Goal: Task Accomplishment & Management: Manage account settings

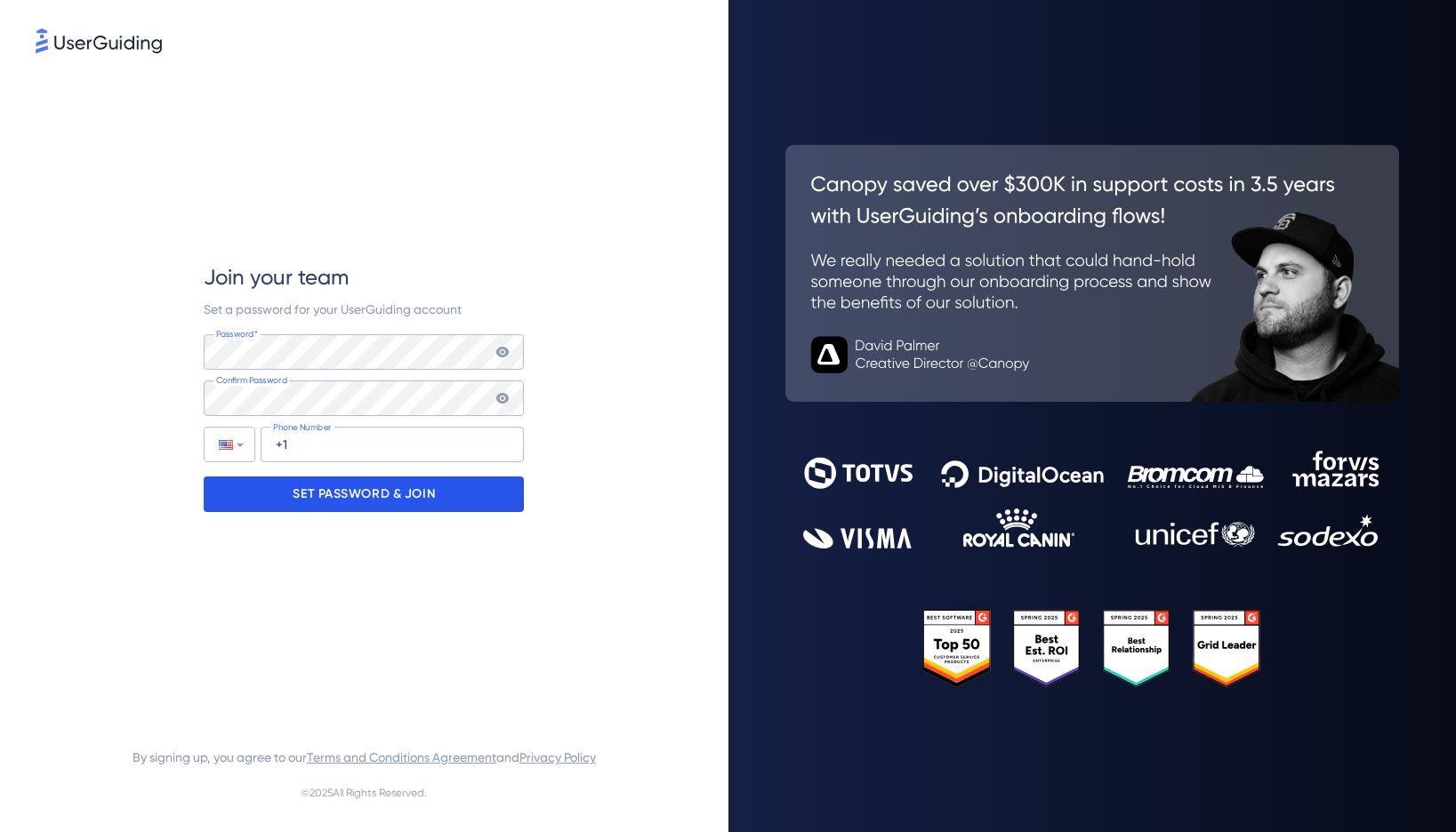
click at [342, 487] on p "SET PASSWORD & JOIN" at bounding box center [364, 494] width 143 height 28
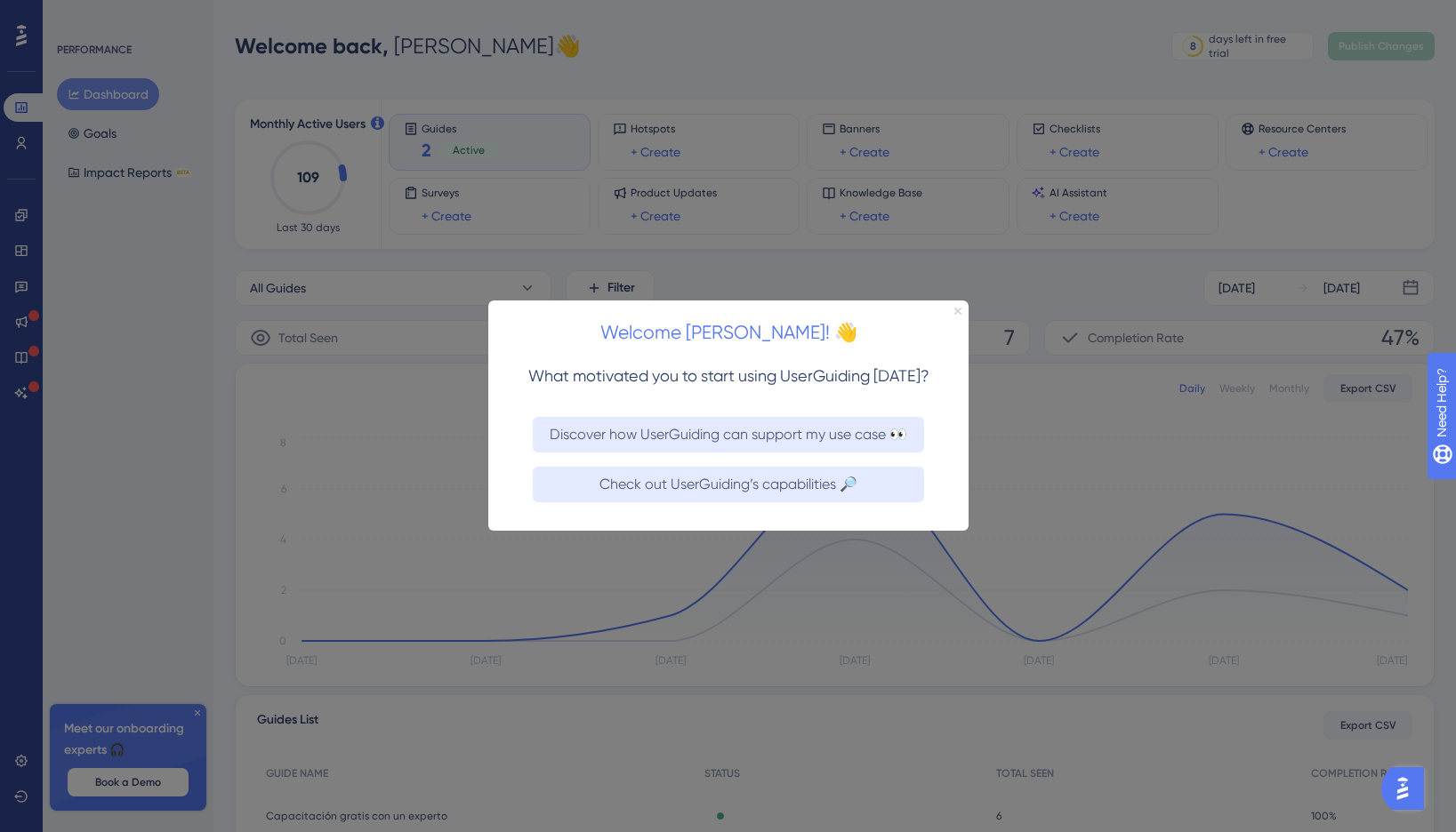
click at [956, 310] on icon "Close Preview" at bounding box center [957, 311] width 8 height 8
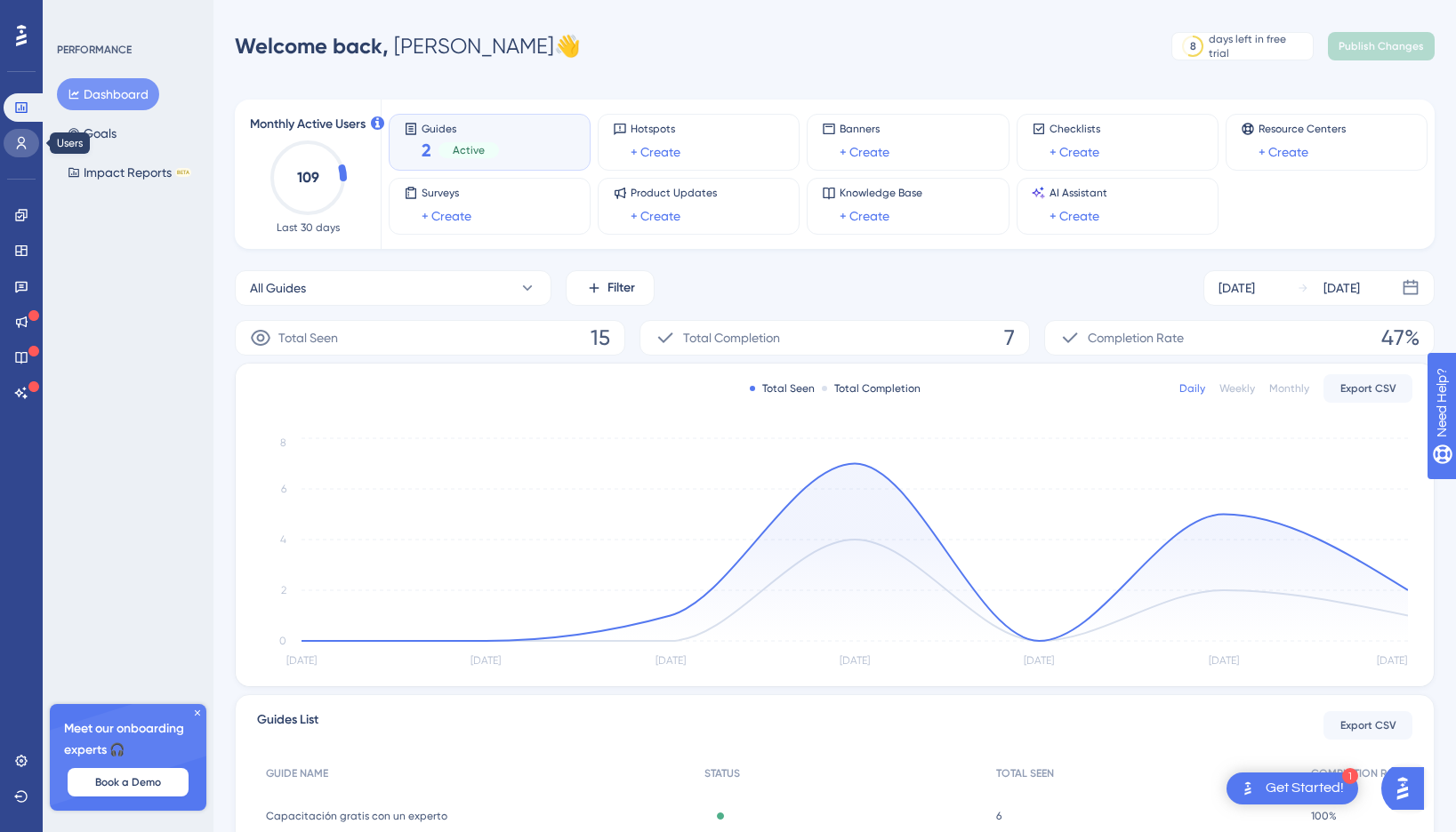
click at [25, 145] on icon at bounding box center [21, 143] width 14 height 14
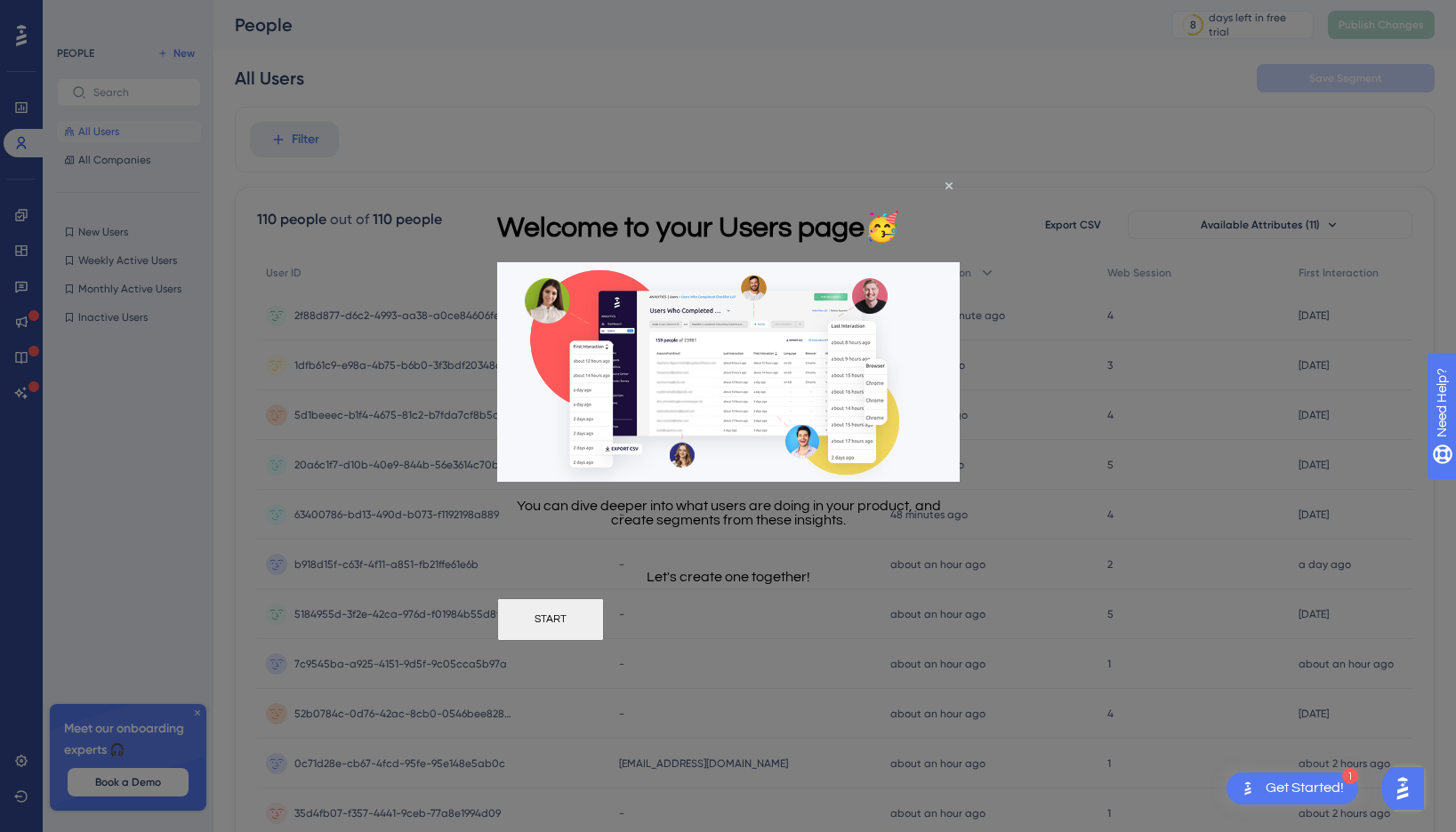
click at [899, 190] on div "Welcome to your Users page 🥳" at bounding box center [697, 226] width 402 height 72
click at [948, 186] on icon "Close Preview" at bounding box center [948, 186] width 8 height 8
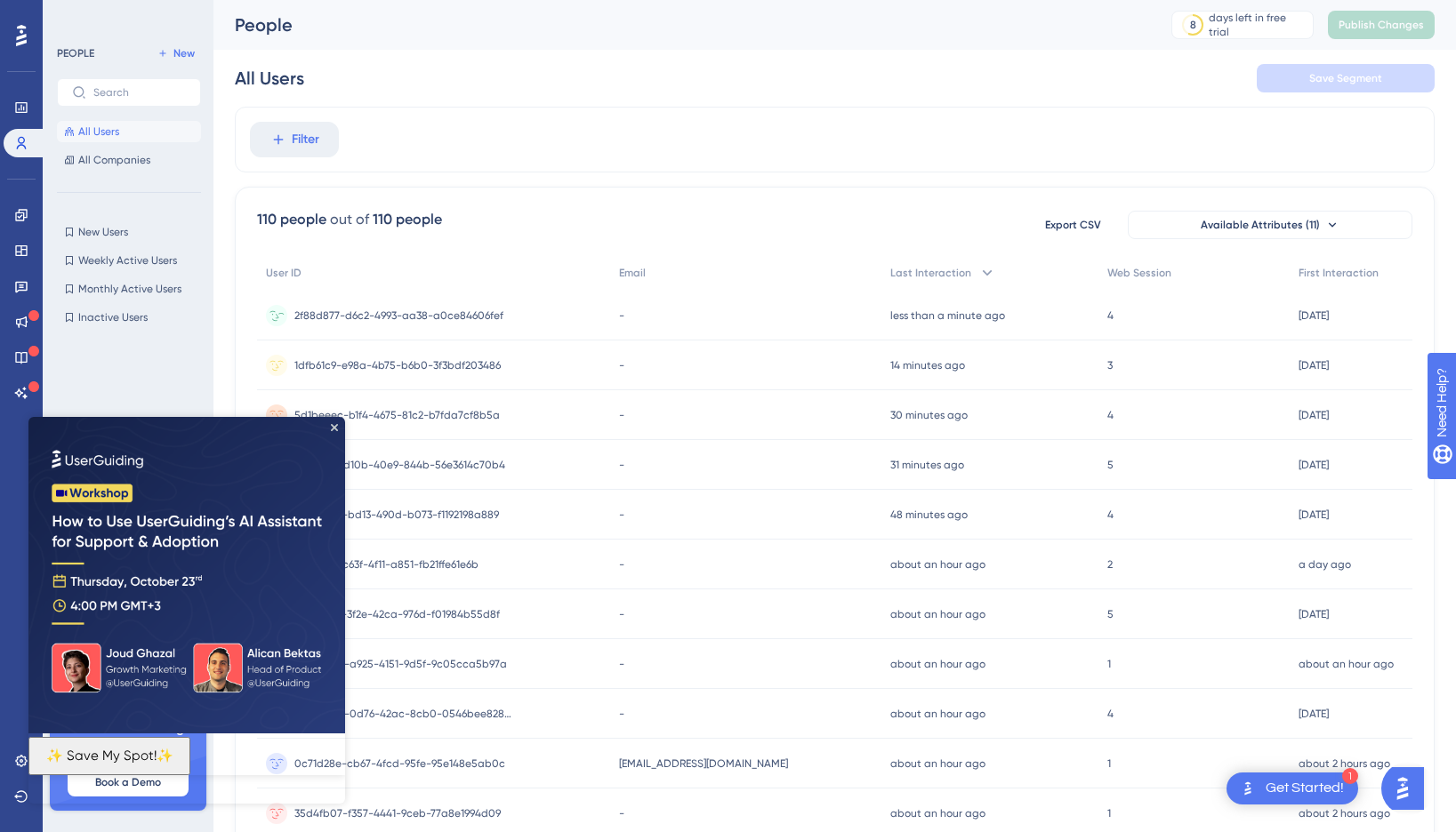
scroll to position [1, 0]
click at [457, 310] on span "2f88d877-d6c2-4993-aa38-a0ce84606fef" at bounding box center [399, 314] width 209 height 14
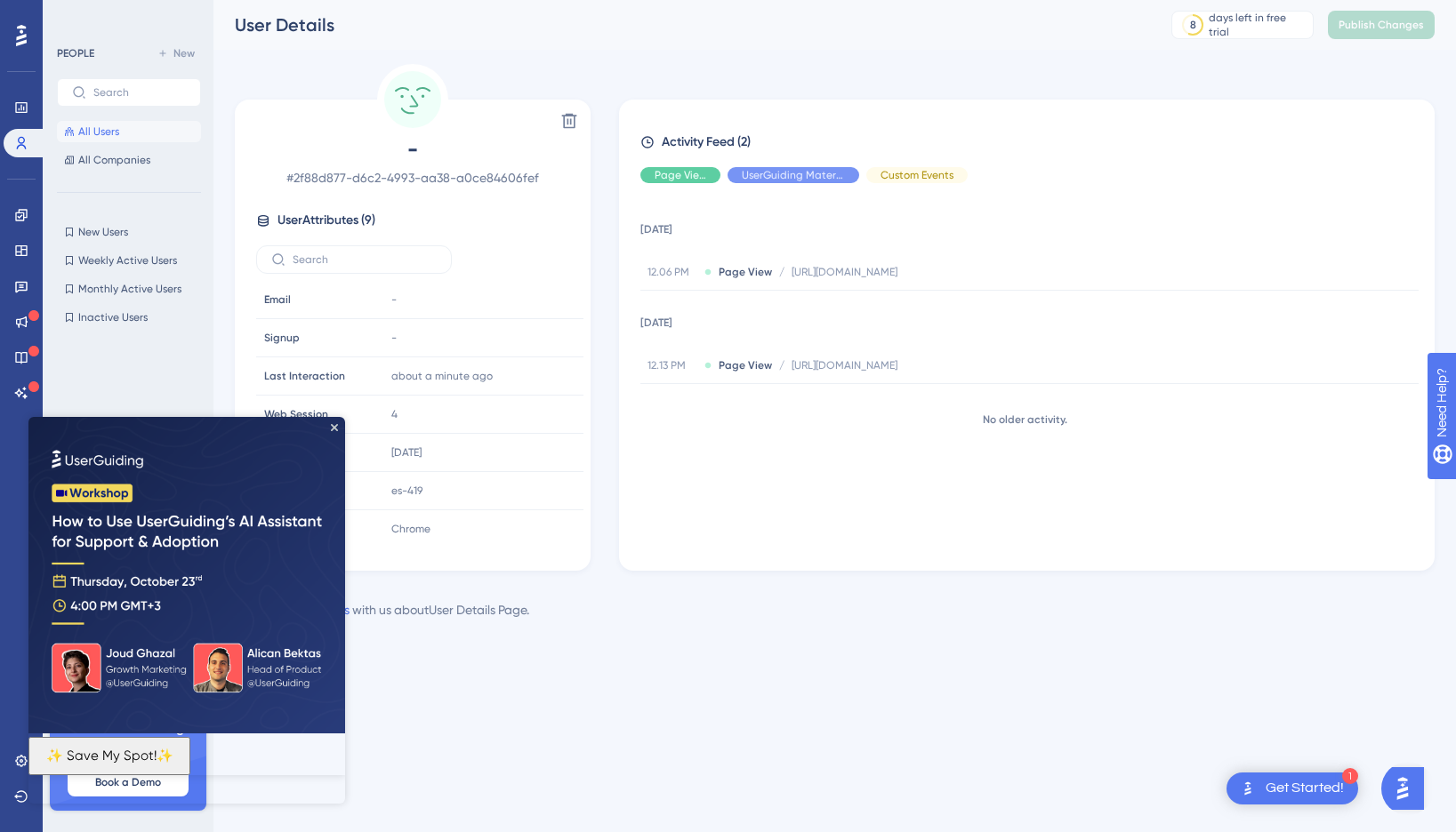
click at [333, 422] on img at bounding box center [186, 575] width 316 height 316
click at [336, 428] on icon "Close Preview" at bounding box center [335, 428] width 8 height 8
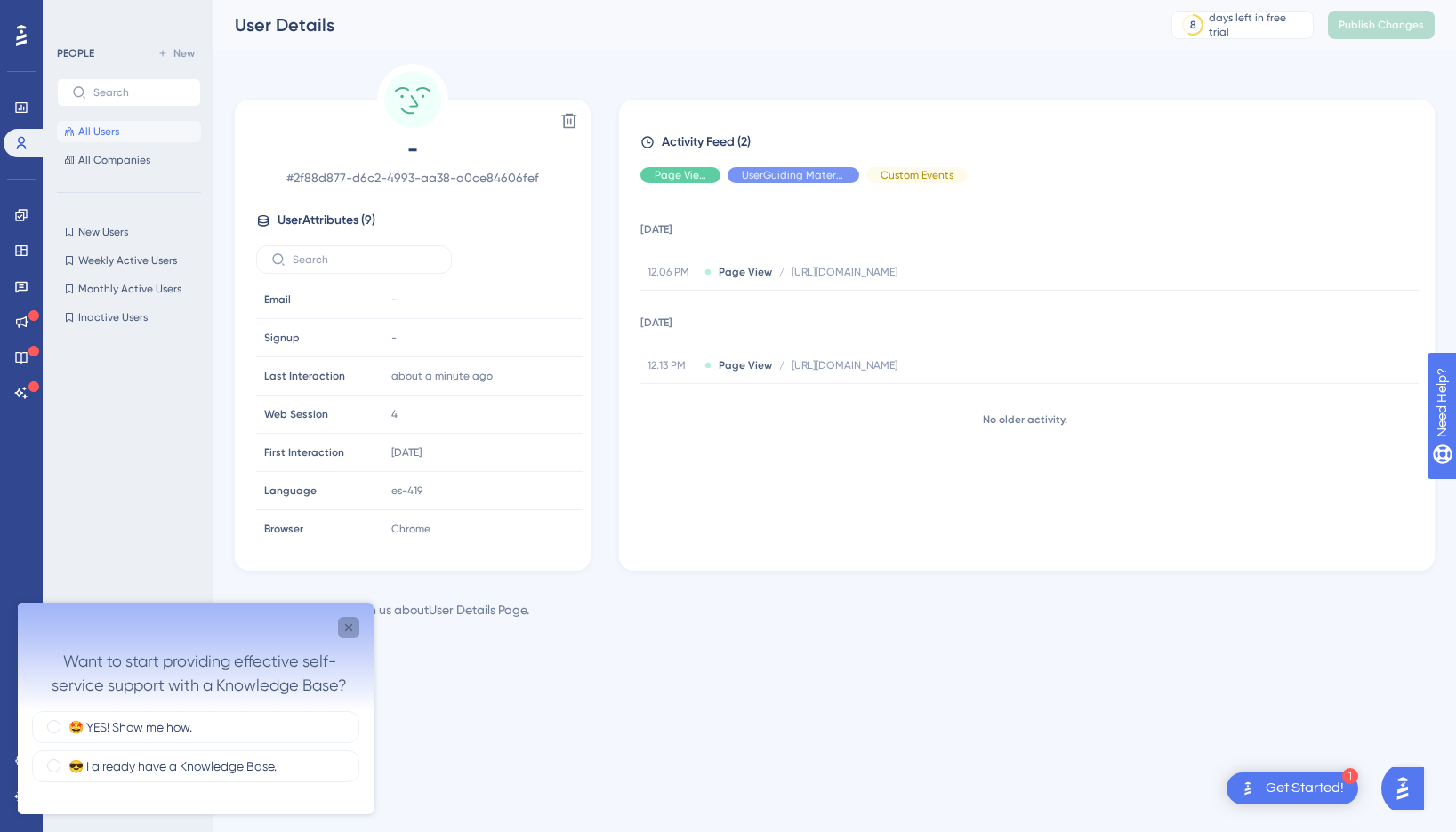
click at [352, 631] on icon "Close survey" at bounding box center [348, 628] width 14 height 14
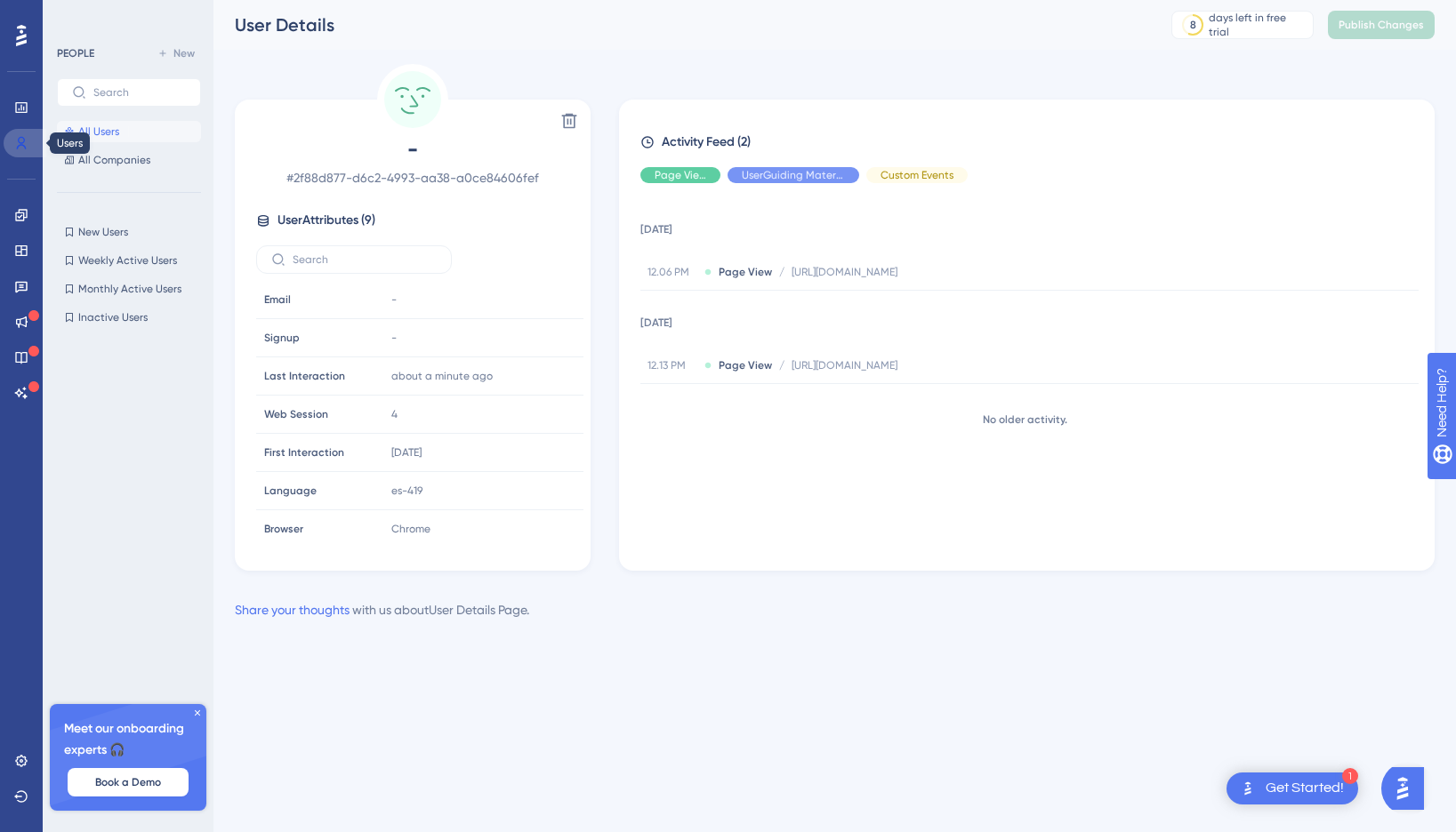
click at [33, 145] on link at bounding box center [25, 143] width 43 height 28
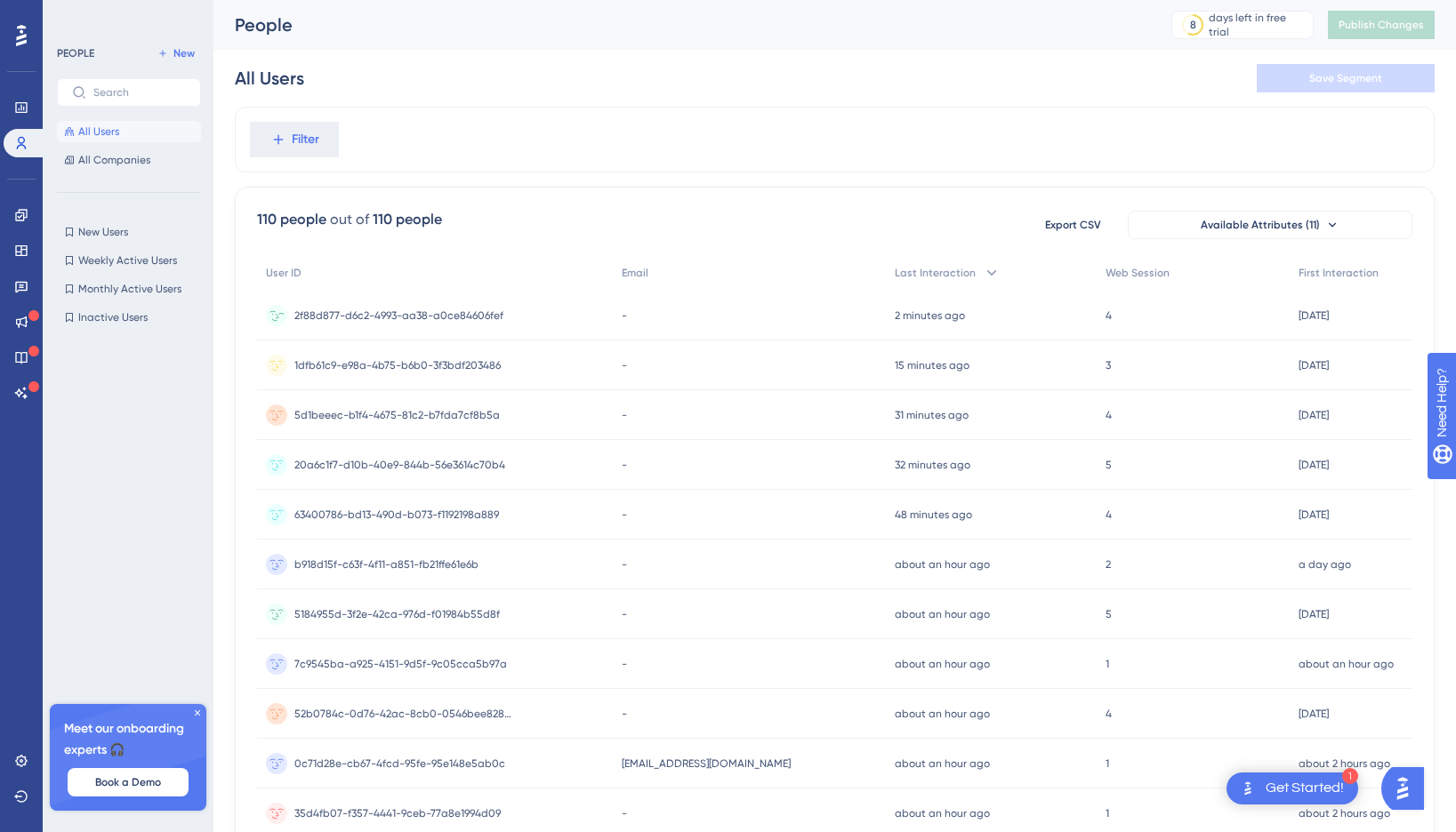
click at [453, 320] on span "2f88d877-d6c2-4993-aa38-a0ce84606fef" at bounding box center [399, 315] width 209 height 14
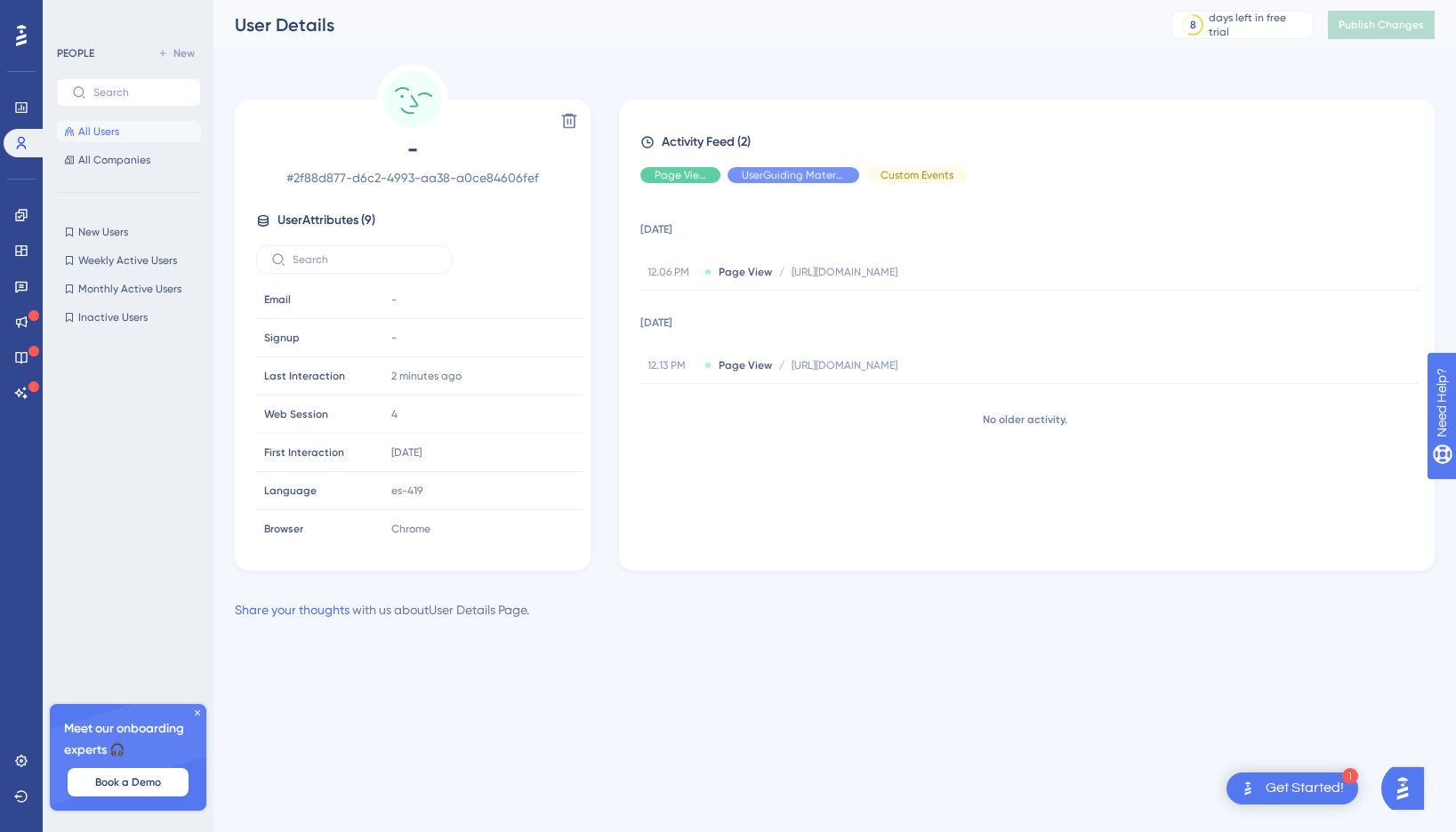
click at [314, 185] on span "# 2f88d877-d6c2-4993-aa38-a0ce84606fef" at bounding box center [413, 177] width 313 height 22
click at [318, 178] on span "# 2f88d877-d6c2-4993-aa38-a0ce84606fef" at bounding box center [413, 177] width 313 height 22
copy div "# 2f88d877-d6c2-4993-aa38-a0ce84606fef"
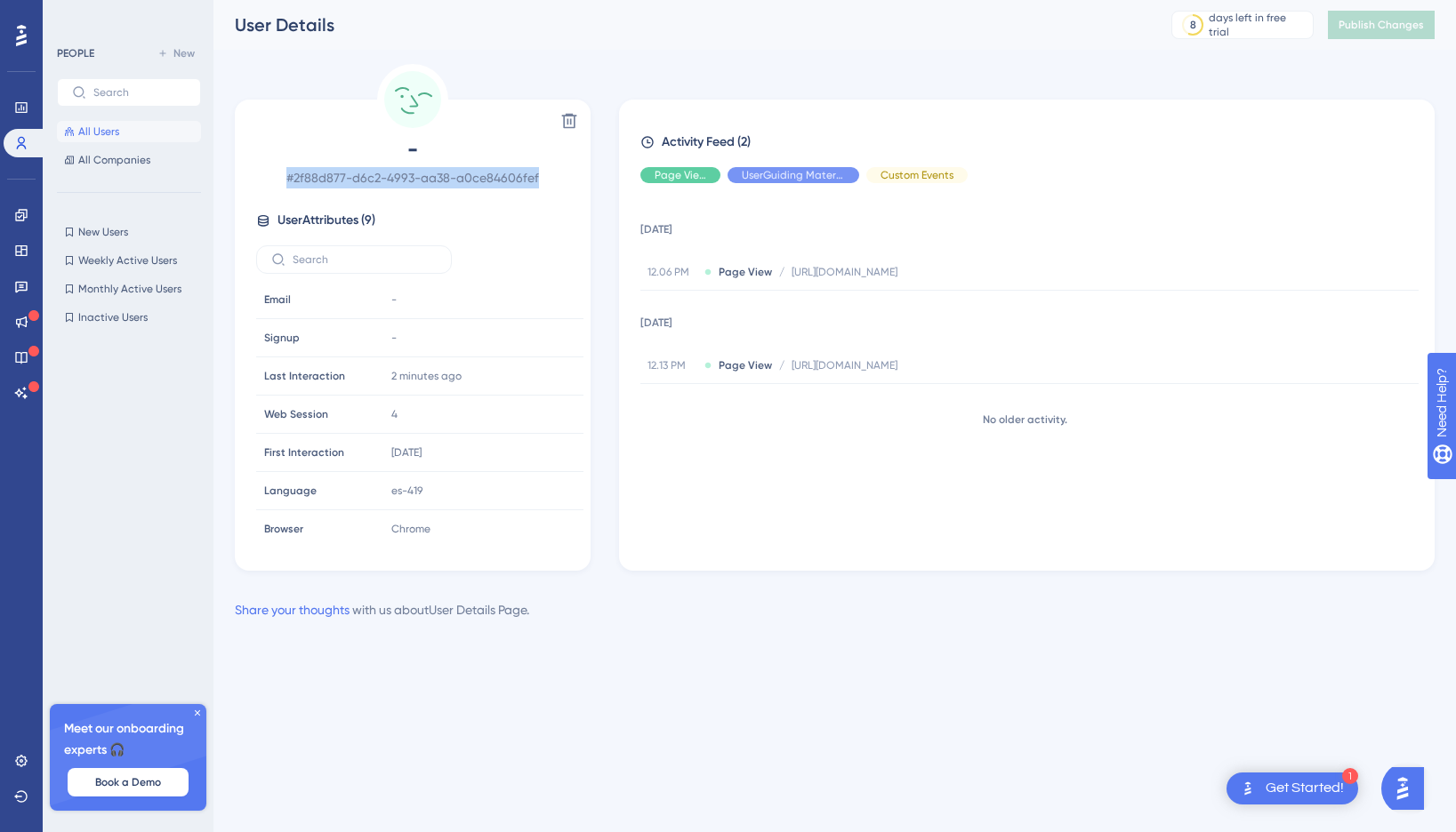
click at [282, 183] on span "# 2f88d877-d6c2-4993-aa38-a0ce84606fef" at bounding box center [413, 177] width 313 height 22
drag, startPoint x: 298, startPoint y: 179, endPoint x: 526, endPoint y: 186, distance: 228.1
click at [526, 186] on span "# 2f88d877-d6c2-4993-aa38-a0ce84606fef" at bounding box center [413, 177] width 313 height 22
click at [538, 179] on span "# 2f88d877-d6c2-4993-aa38-a0ce84606fef" at bounding box center [413, 177] width 313 height 22
copy span "2f88d877-d6c2-4993-aa38-a0ce84606fef"
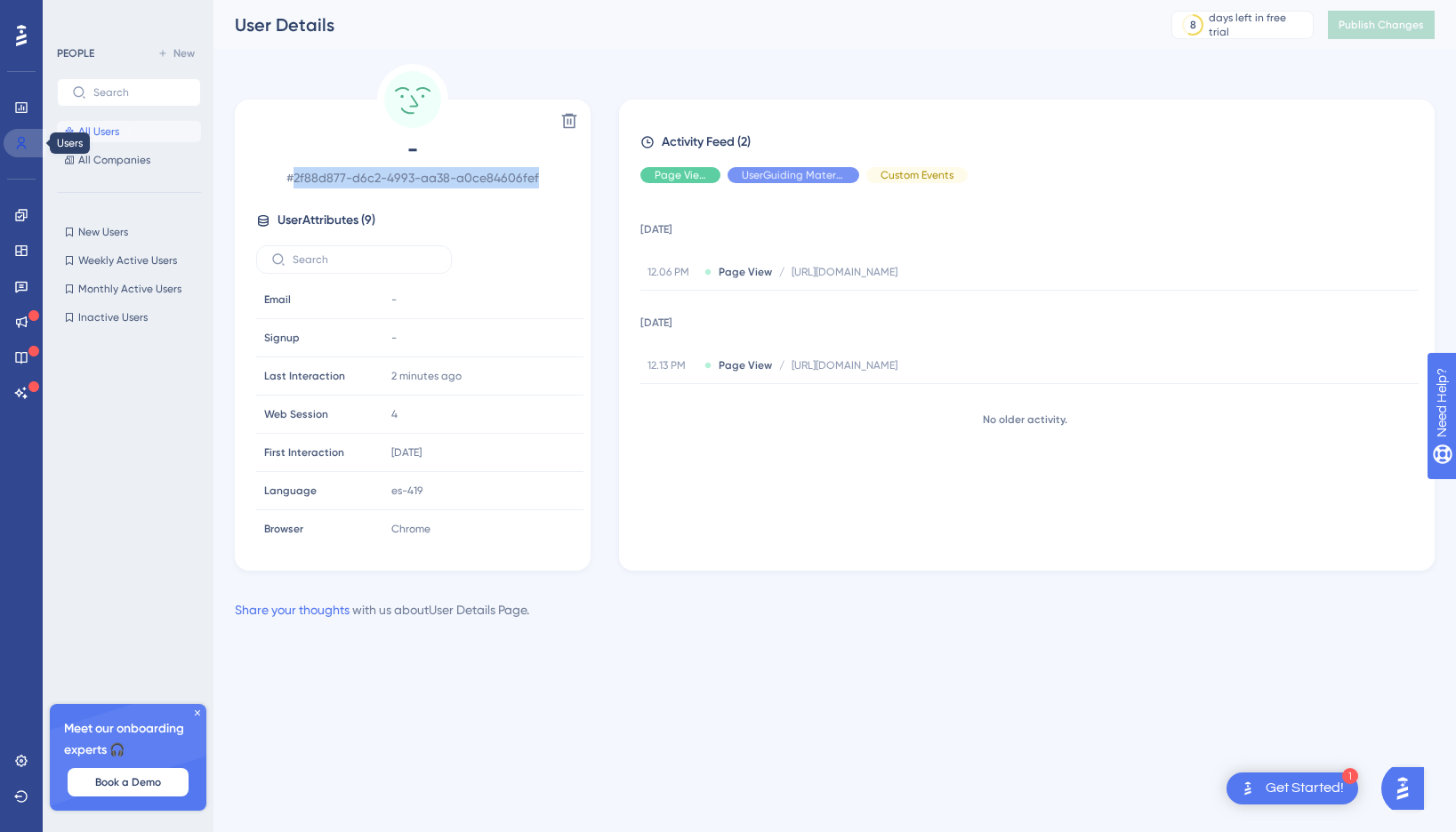
click at [18, 144] on icon at bounding box center [21, 143] width 14 height 14
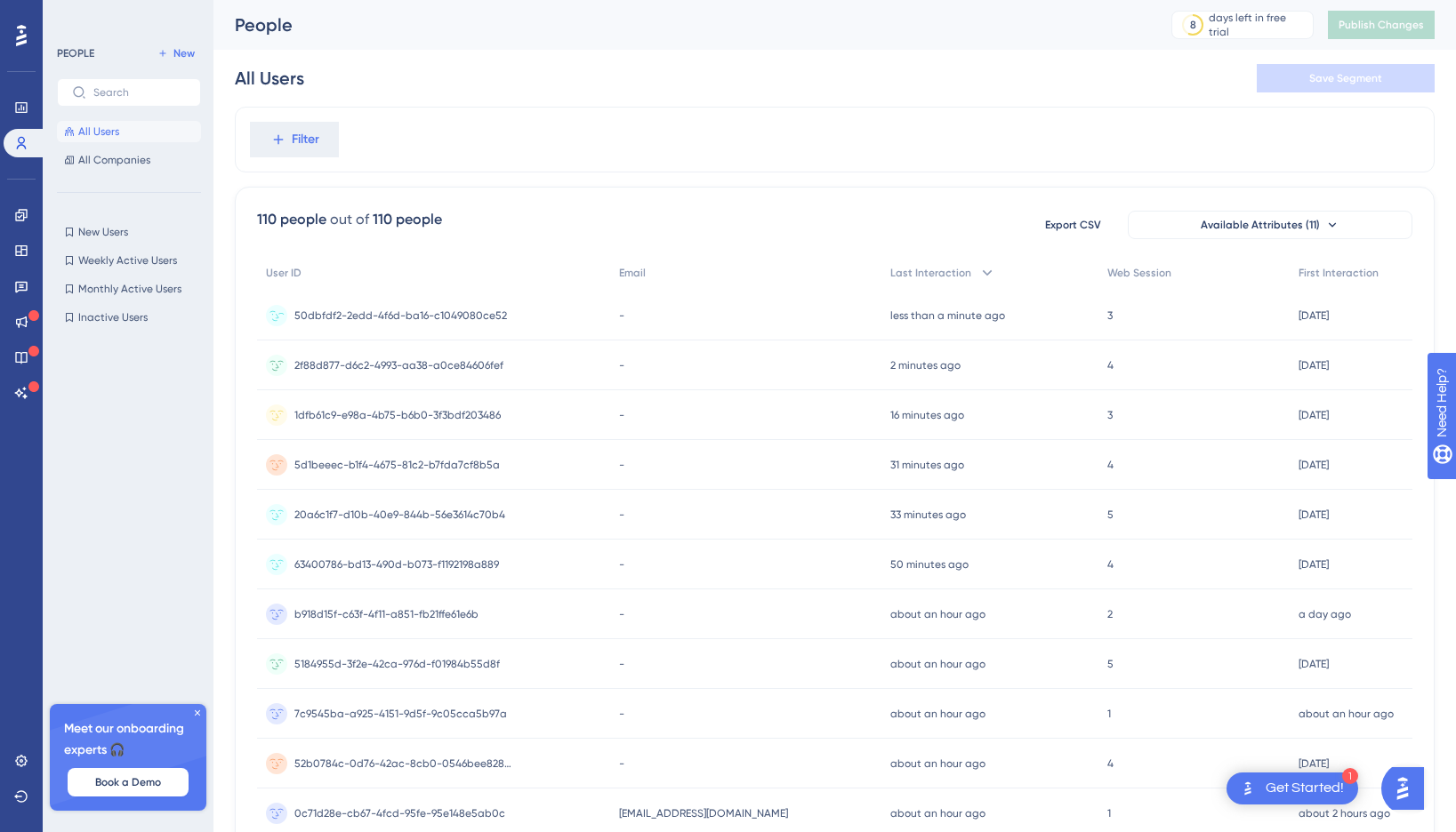
click at [289, 291] on div "50dbfdf2-2edd-4f6d-ba16-c1049080ce52 50dbfdf2-2edd-4f6d-ba16-c1049080ce52" at bounding box center [433, 315] width 353 height 50
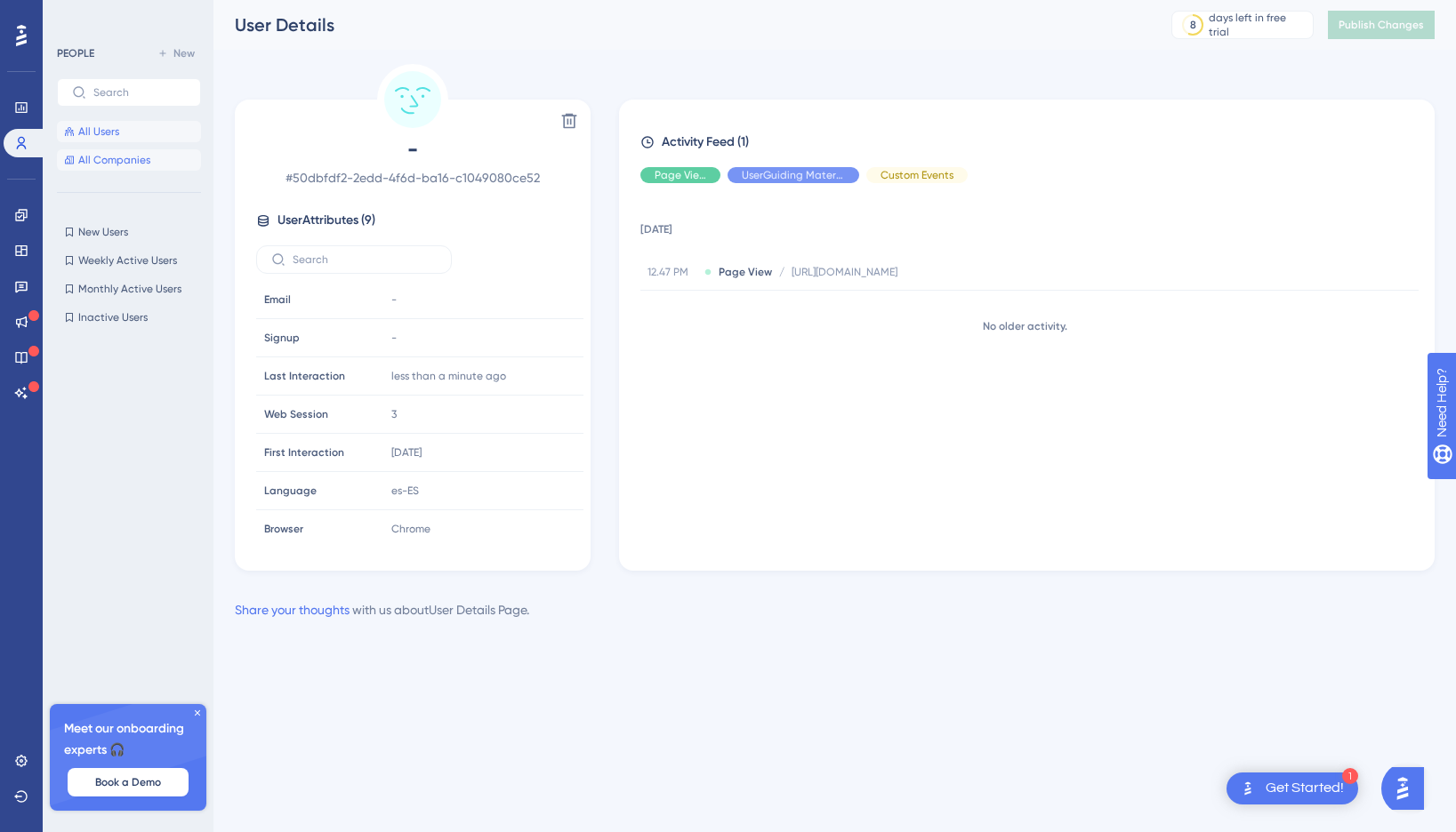
click at [152, 161] on button "All Companies" at bounding box center [129, 159] width 144 height 22
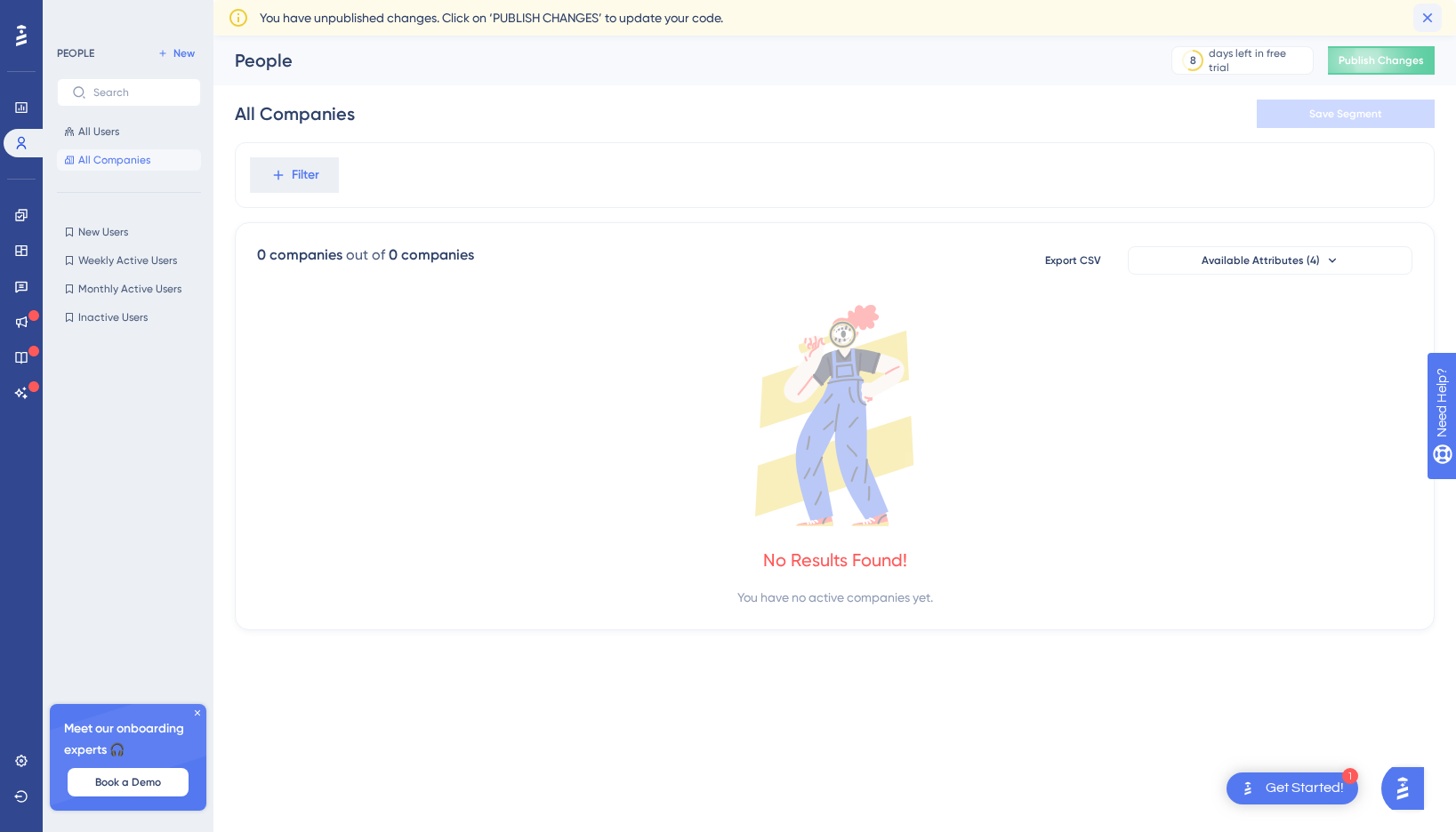
click at [1438, 19] on button at bounding box center [1427, 18] width 28 height 28
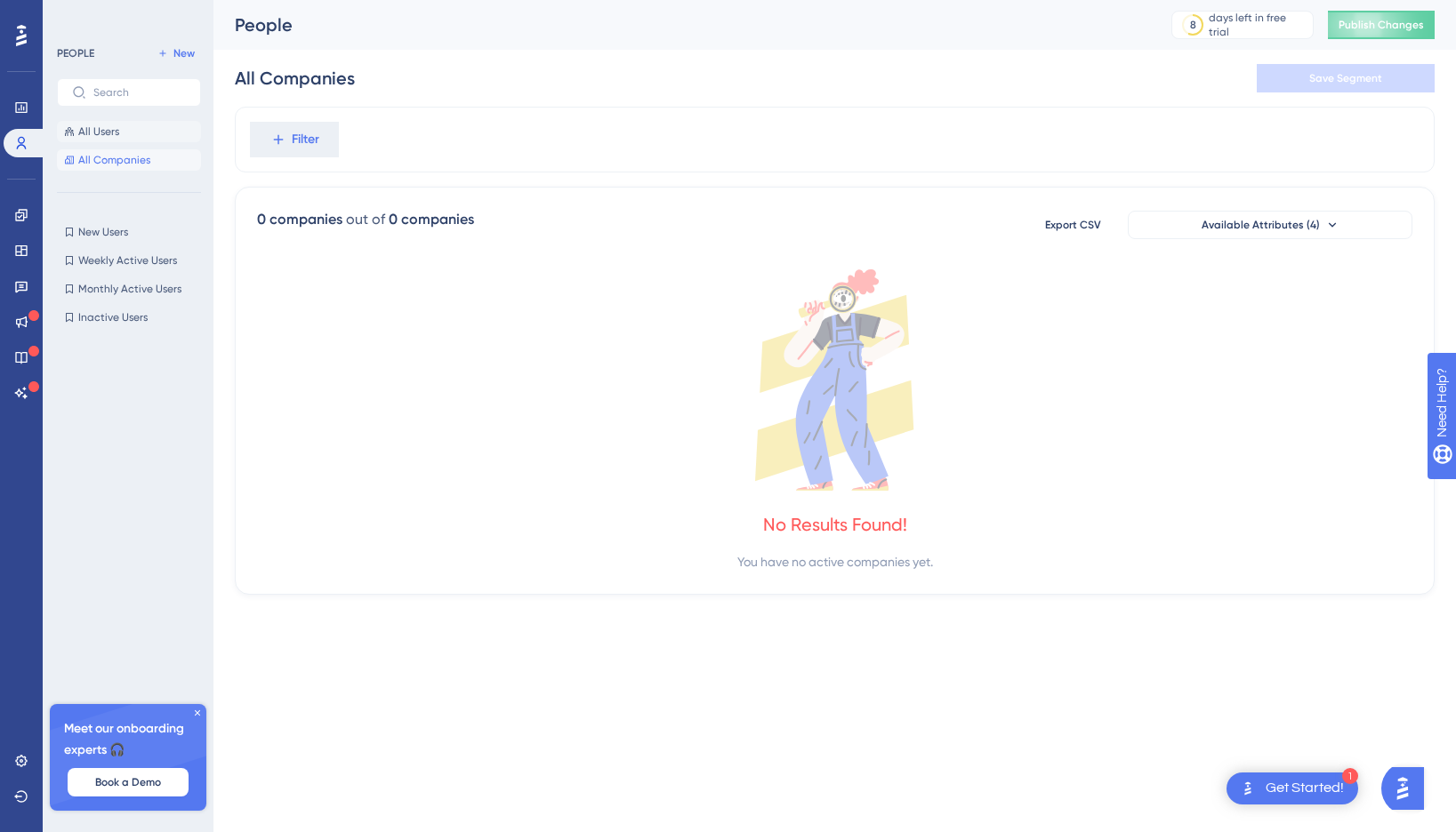
click at [115, 139] on button "All Users" at bounding box center [129, 131] width 144 height 22
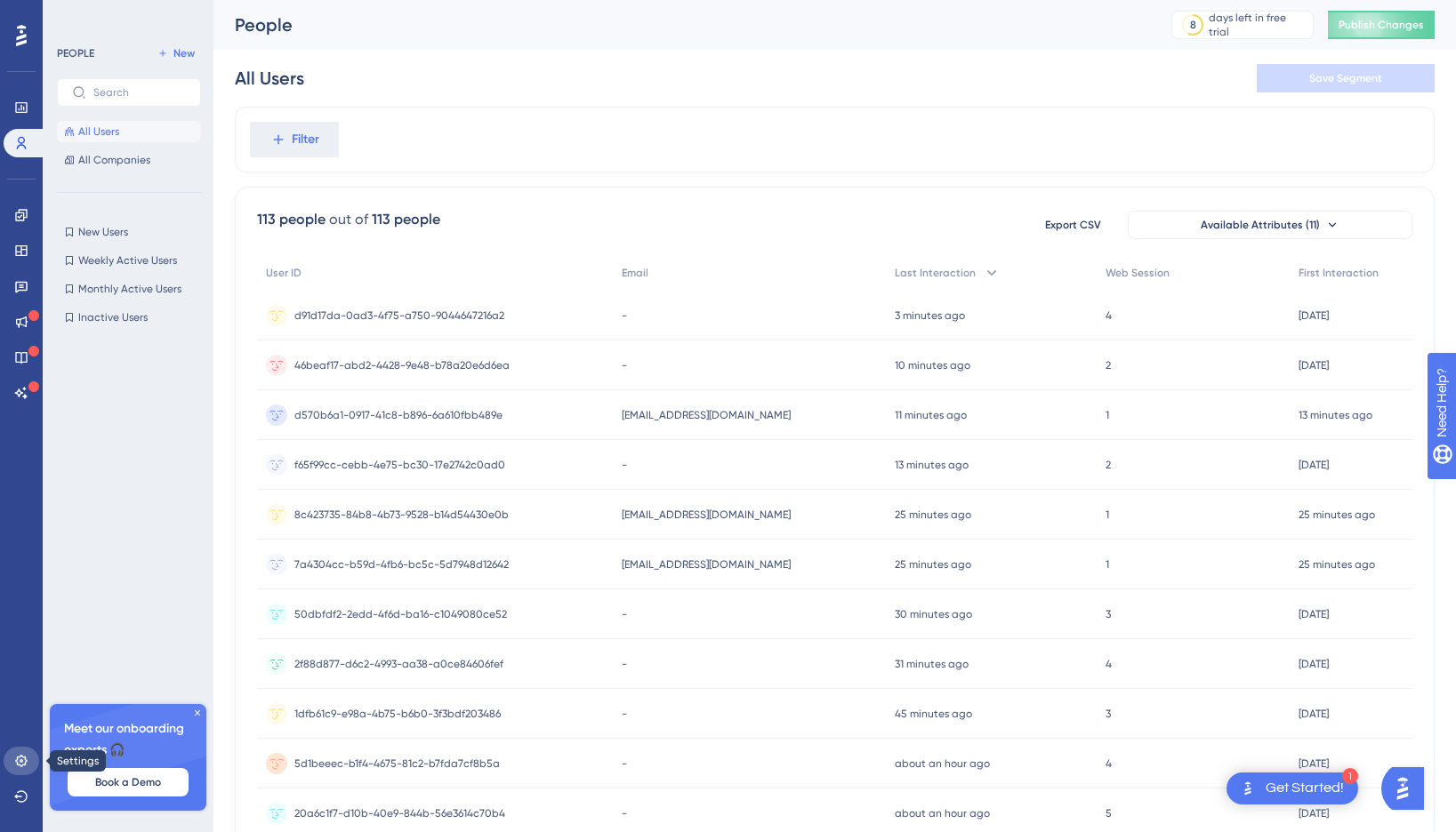
click at [29, 762] on link at bounding box center [22, 761] width 36 height 28
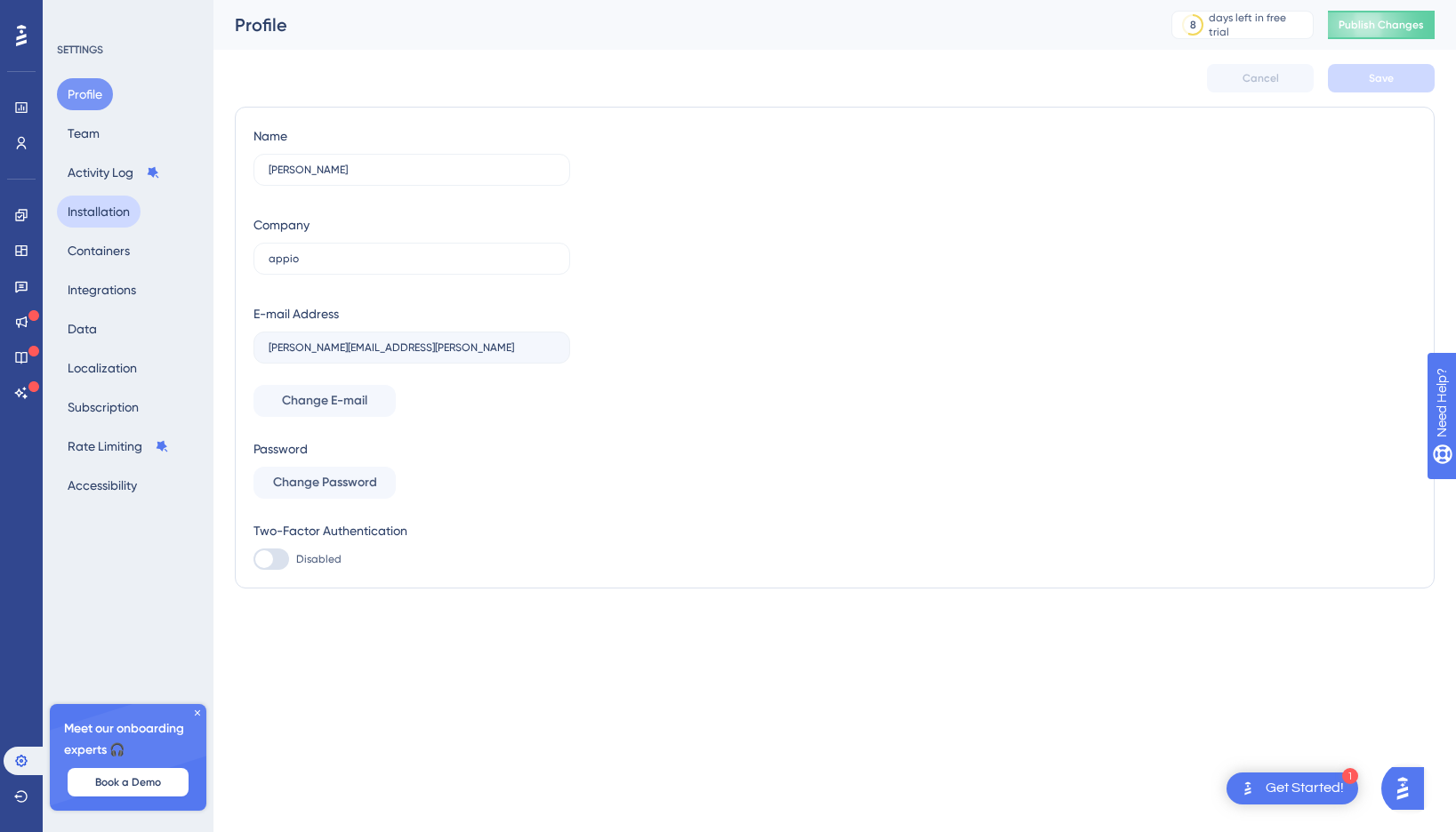
click at [130, 215] on button "Installation" at bounding box center [99, 212] width 83 height 32
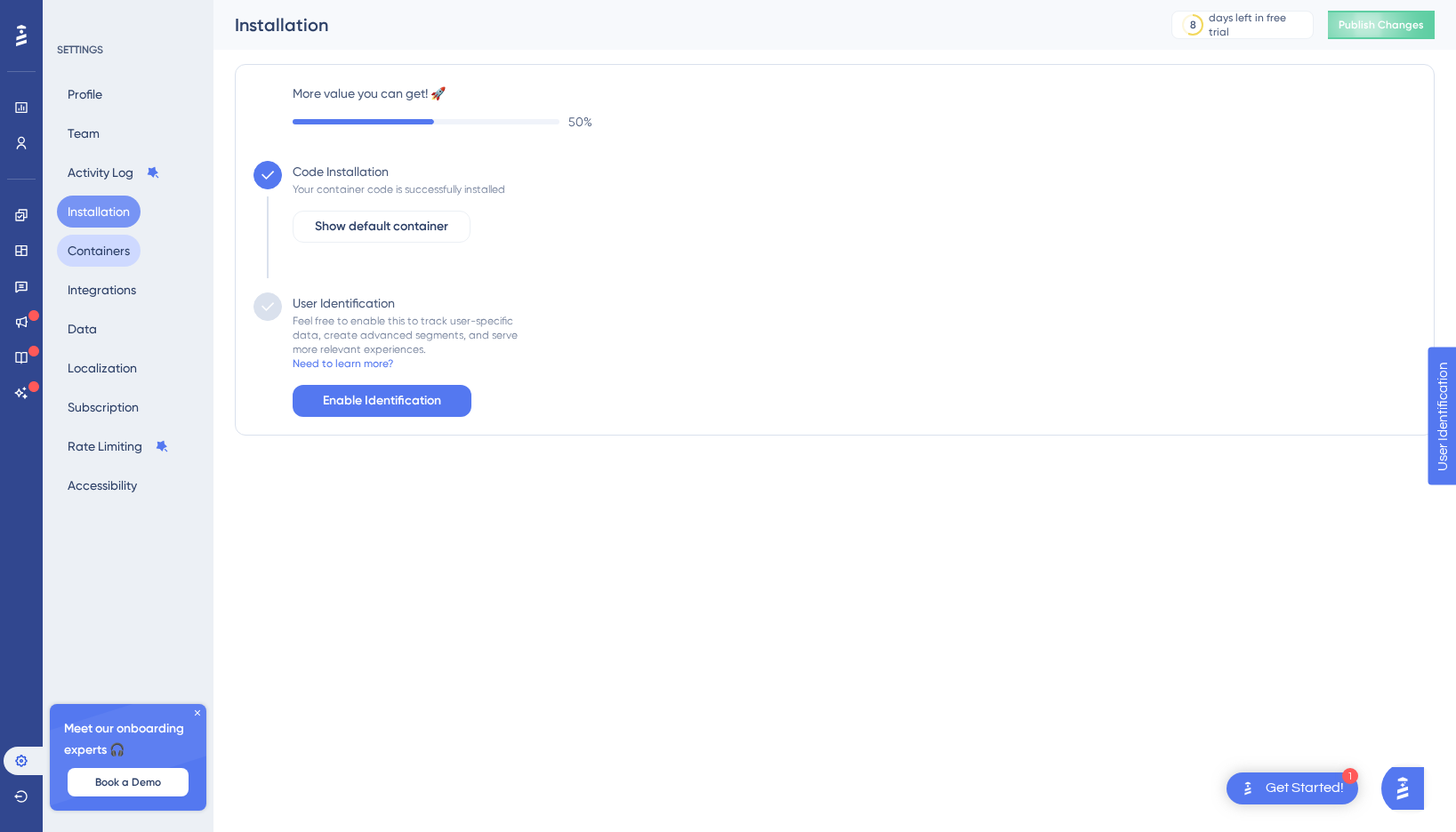
click at [116, 261] on button "Containers" at bounding box center [99, 250] width 83 height 32
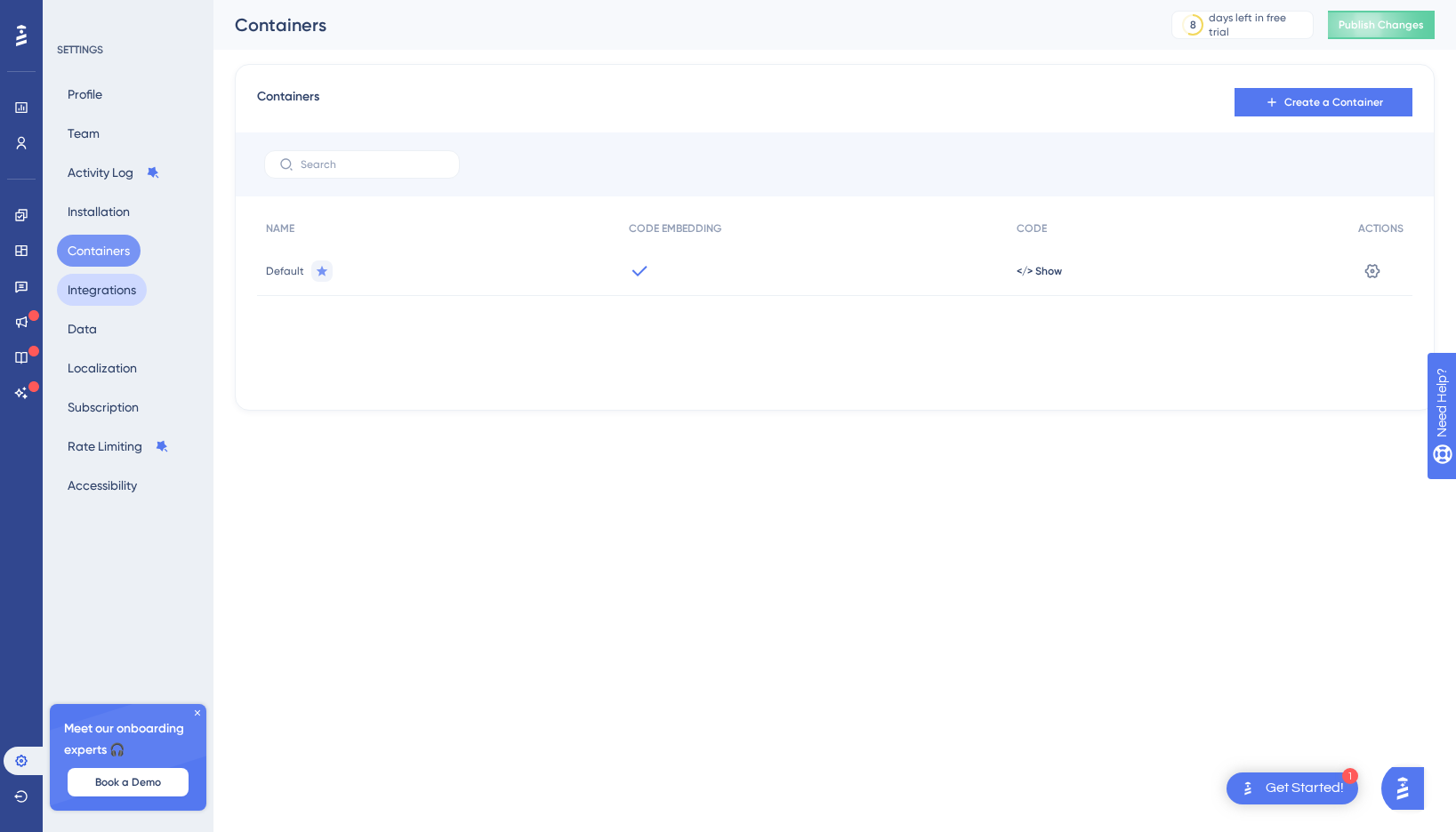
click at [117, 282] on button "Integrations" at bounding box center [102, 290] width 90 height 32
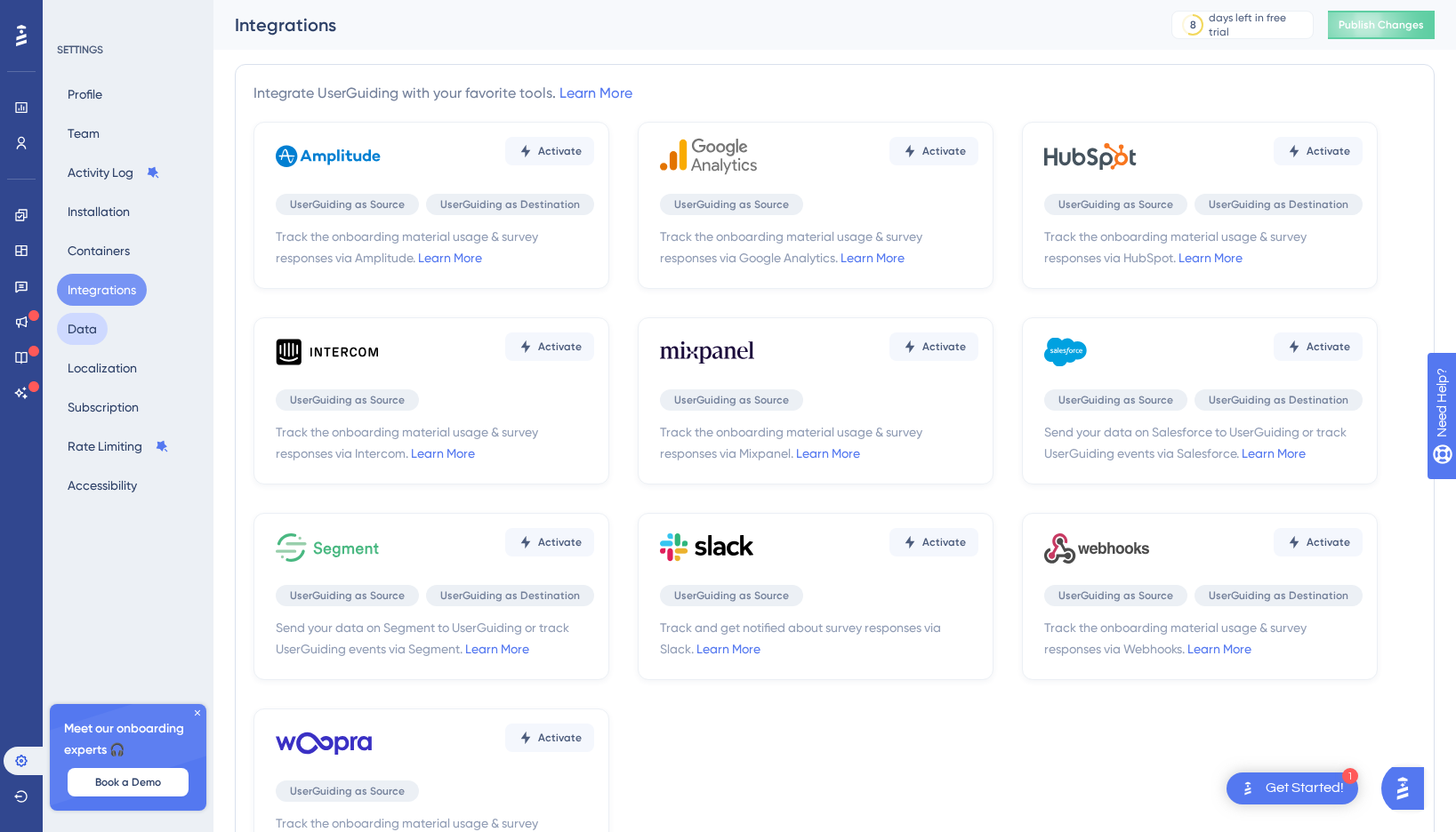
click at [94, 326] on button "Data" at bounding box center [83, 329] width 51 height 32
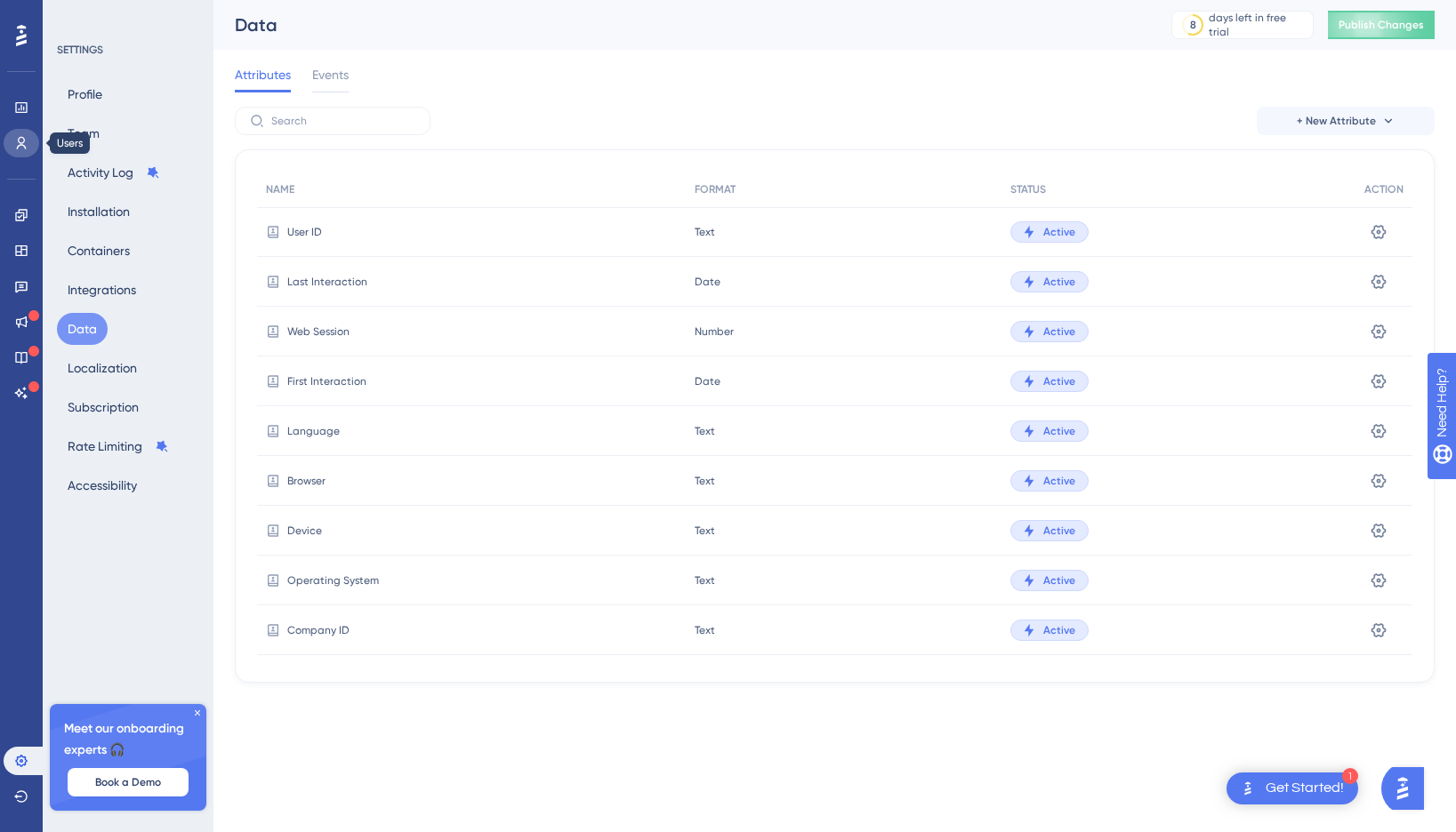
click at [16, 136] on icon at bounding box center [21, 143] width 14 height 14
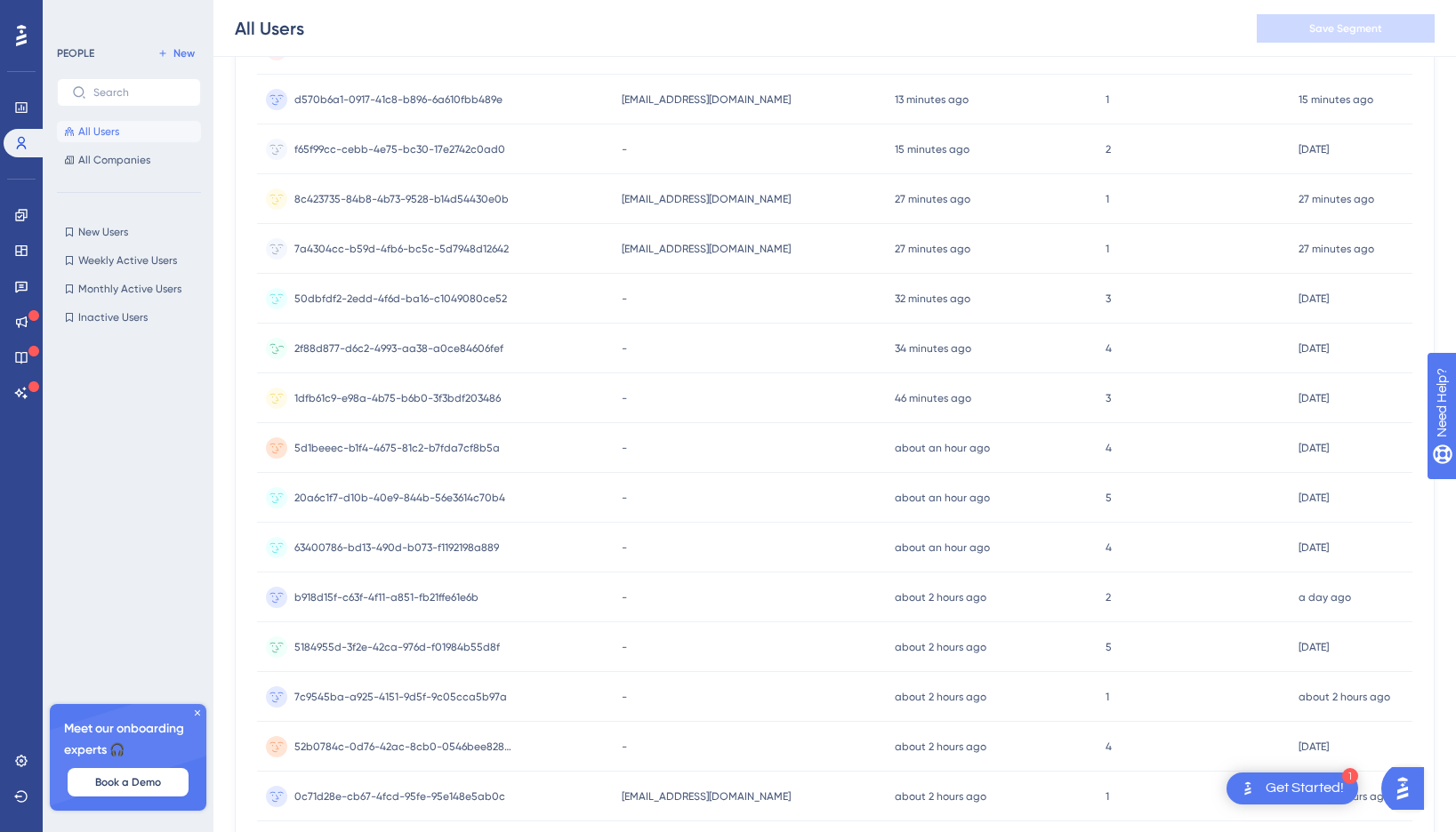
scroll to position [328, 0]
